Goal: Task Accomplishment & Management: Complete application form

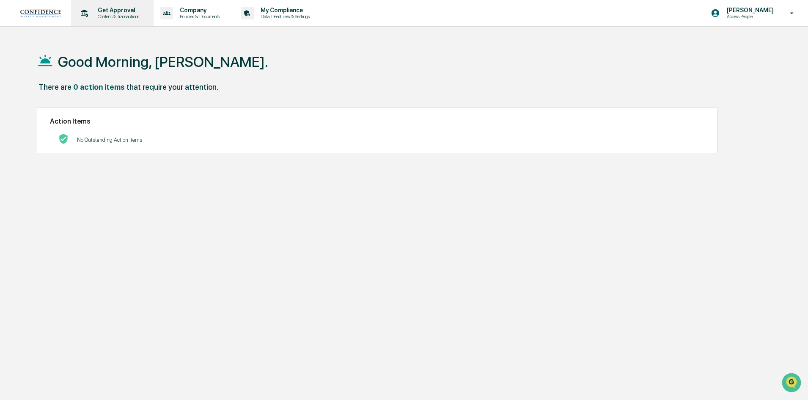
click at [125, 16] on p "Content & Transactions" at bounding box center [117, 17] width 52 height 6
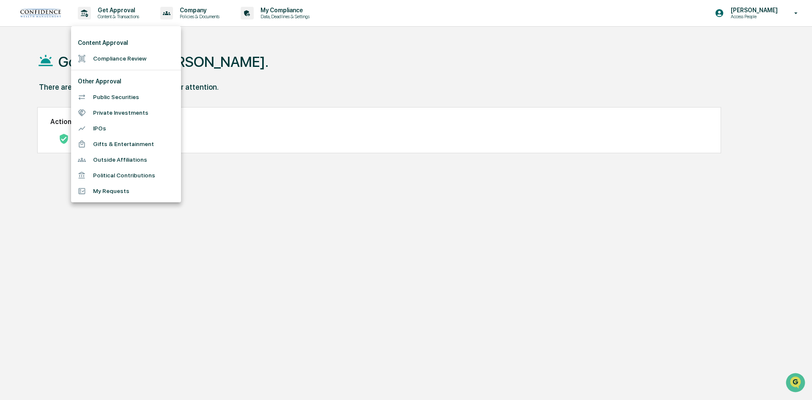
click at [111, 100] on li "Public Securities" at bounding box center [126, 97] width 110 height 16
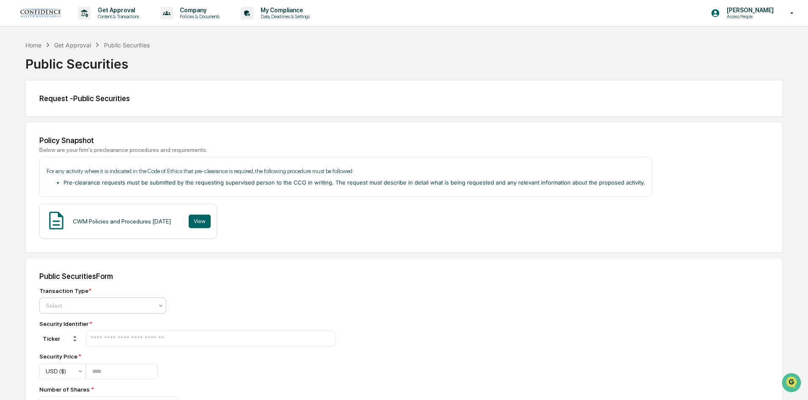
click at [111, 300] on div "Select" at bounding box center [99, 306] width 116 height 12
click at [97, 328] on div "Buy" at bounding box center [103, 325] width 126 height 17
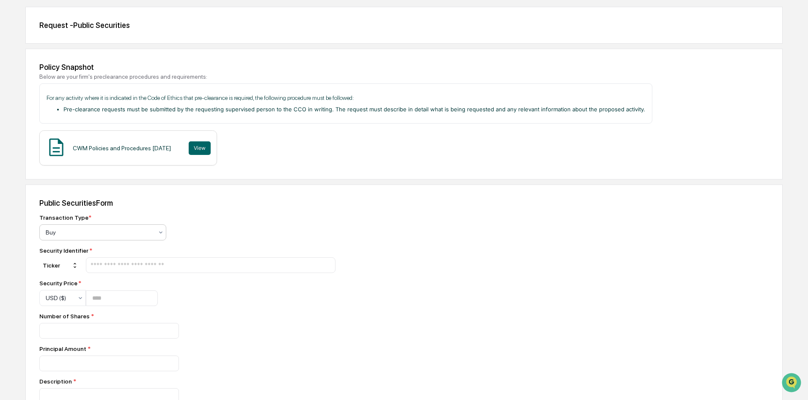
scroll to position [85, 0]
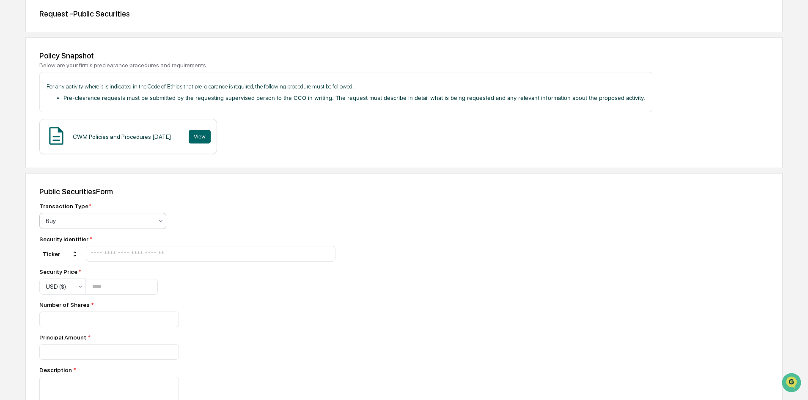
click at [142, 256] on input "text" at bounding box center [211, 254] width 242 height 8
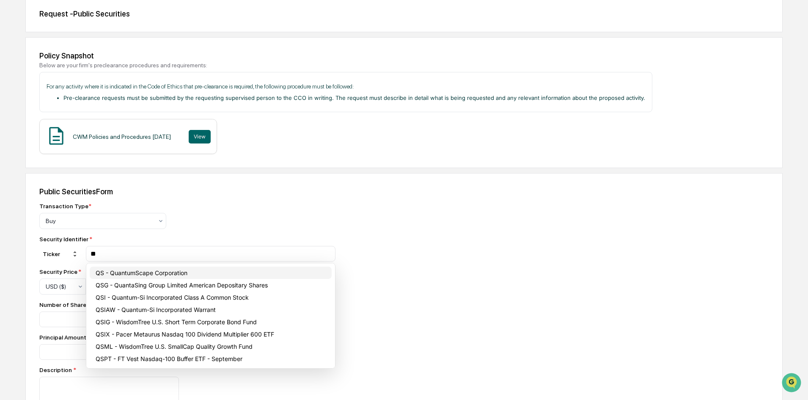
type input "**"
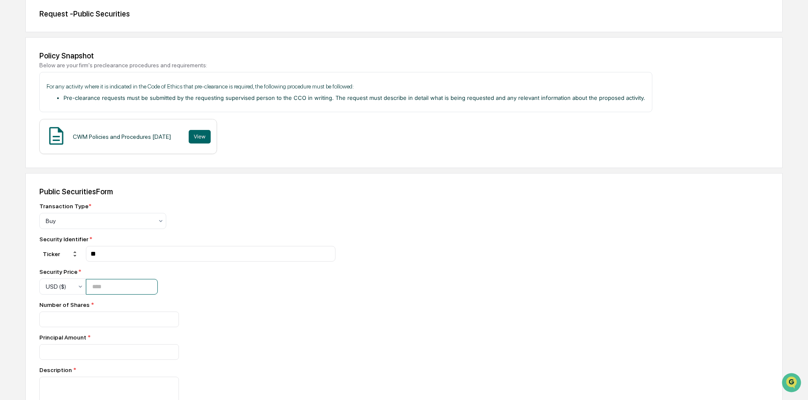
click at [123, 287] on input "number" at bounding box center [122, 287] width 72 height 16
type input "****"
click at [124, 319] on input "number" at bounding box center [109, 319] width 140 height 16
type input "*"
click at [112, 351] on input "number" at bounding box center [109, 352] width 140 height 16
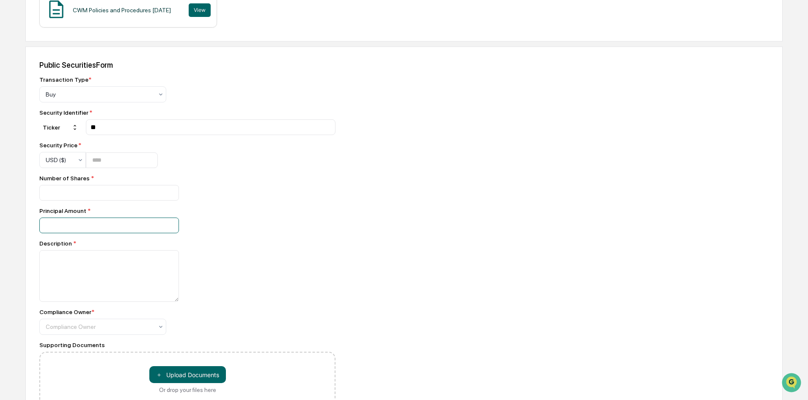
scroll to position [212, 0]
type input "**"
click at [116, 278] on textarea at bounding box center [109, 276] width 140 height 52
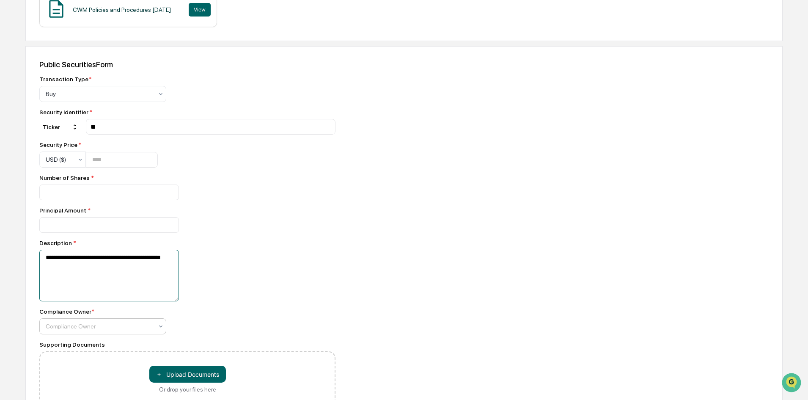
type textarea "**********"
click at [121, 324] on div at bounding box center [99, 326] width 107 height 8
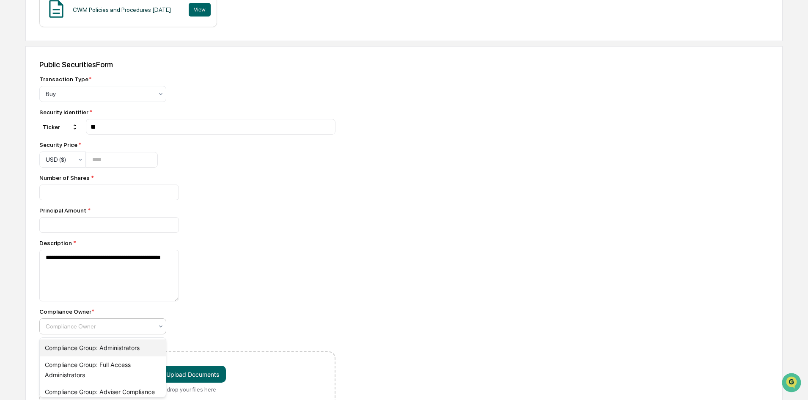
click at [117, 342] on div "Compliance Group: Administrators" at bounding box center [103, 347] width 126 height 17
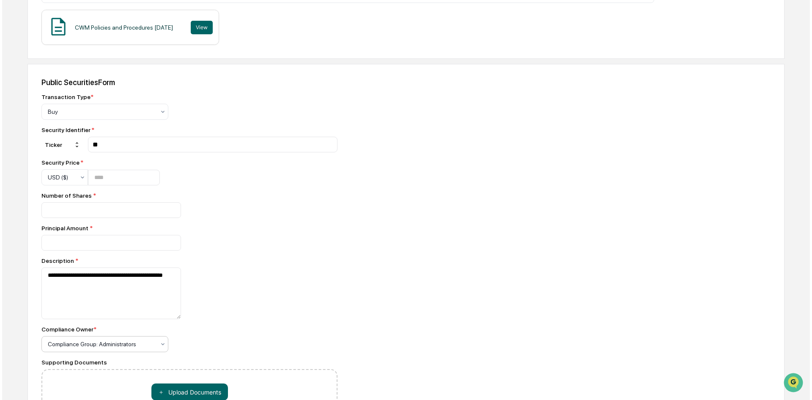
scroll to position [258, 0]
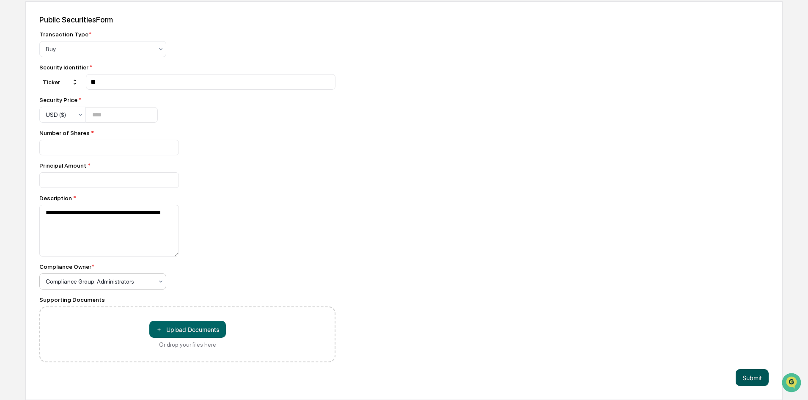
click at [753, 380] on button "Submit" at bounding box center [752, 377] width 33 height 17
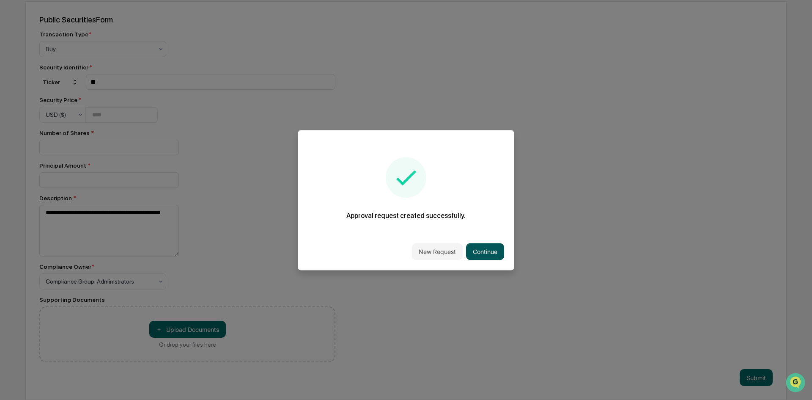
click at [488, 256] on button "Continue" at bounding box center [485, 251] width 38 height 17
